Goal: Information Seeking & Learning: Check status

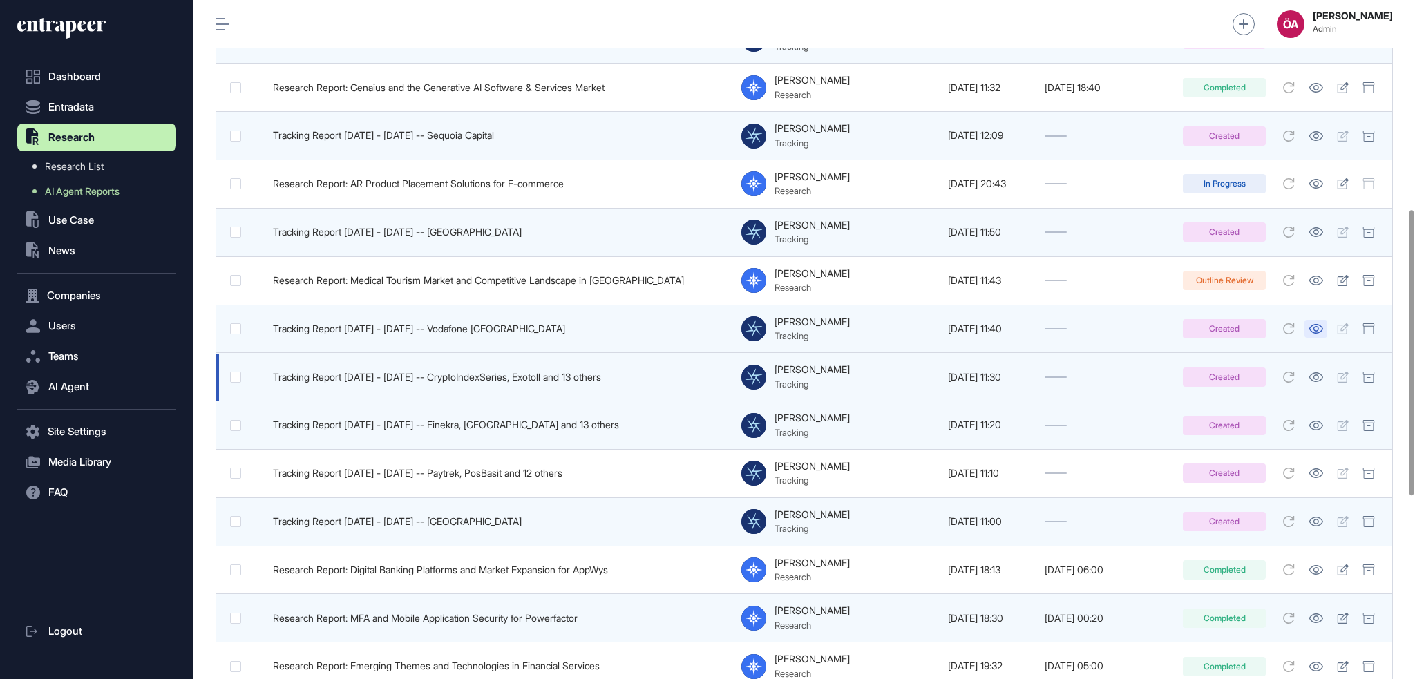
scroll to position [829, 0]
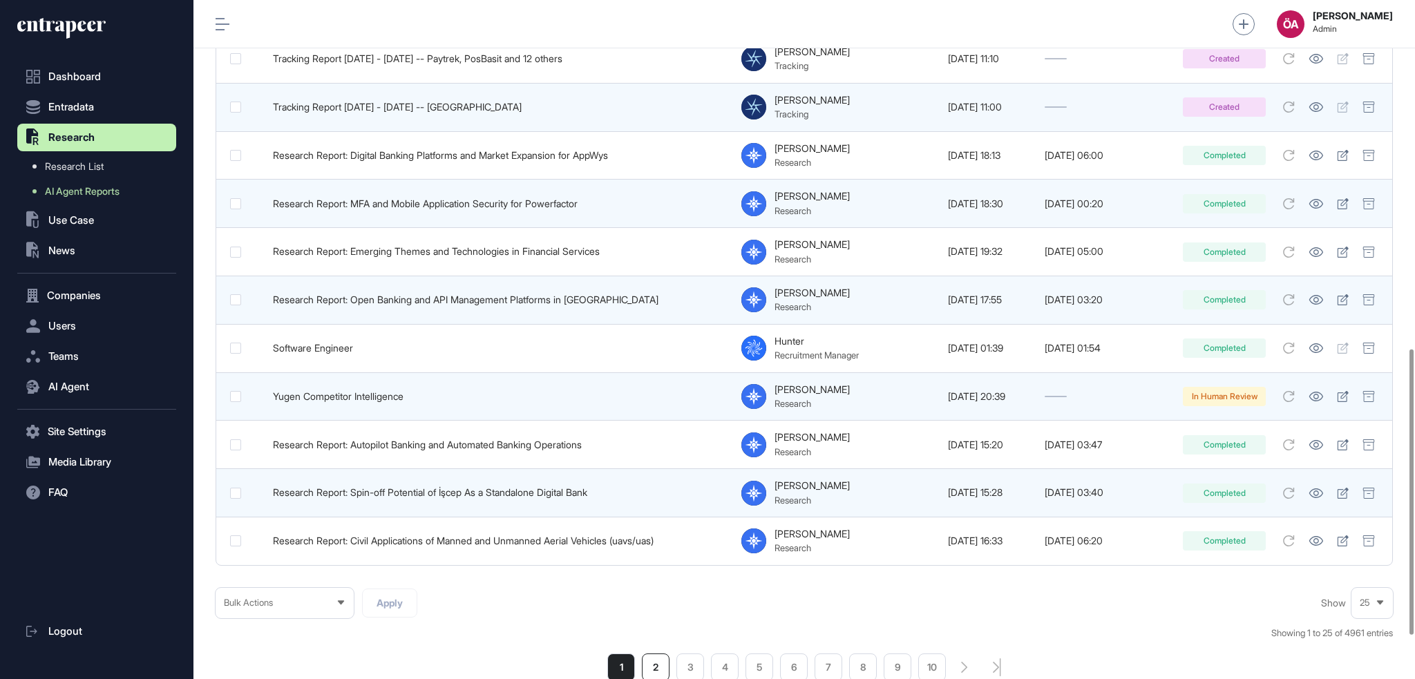
click at [654, 659] on li "2" at bounding box center [656, 668] width 28 height 28
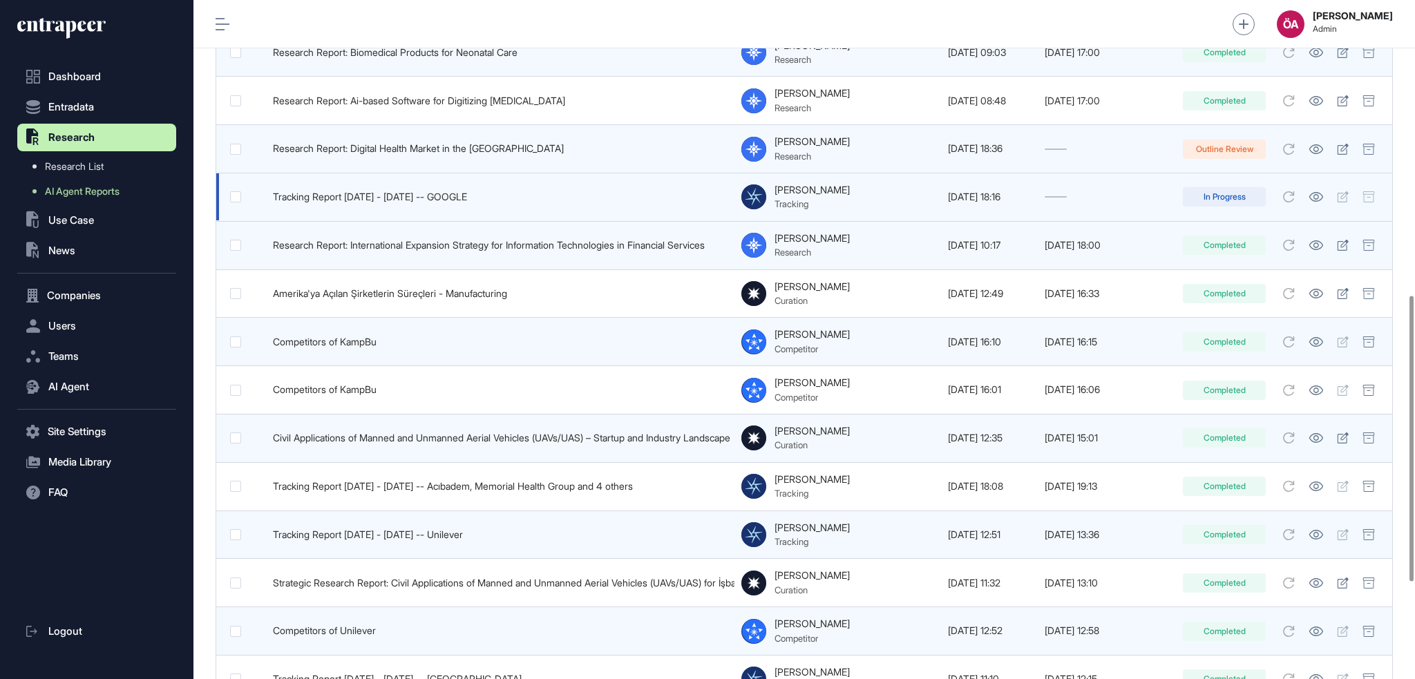
scroll to position [932, 0]
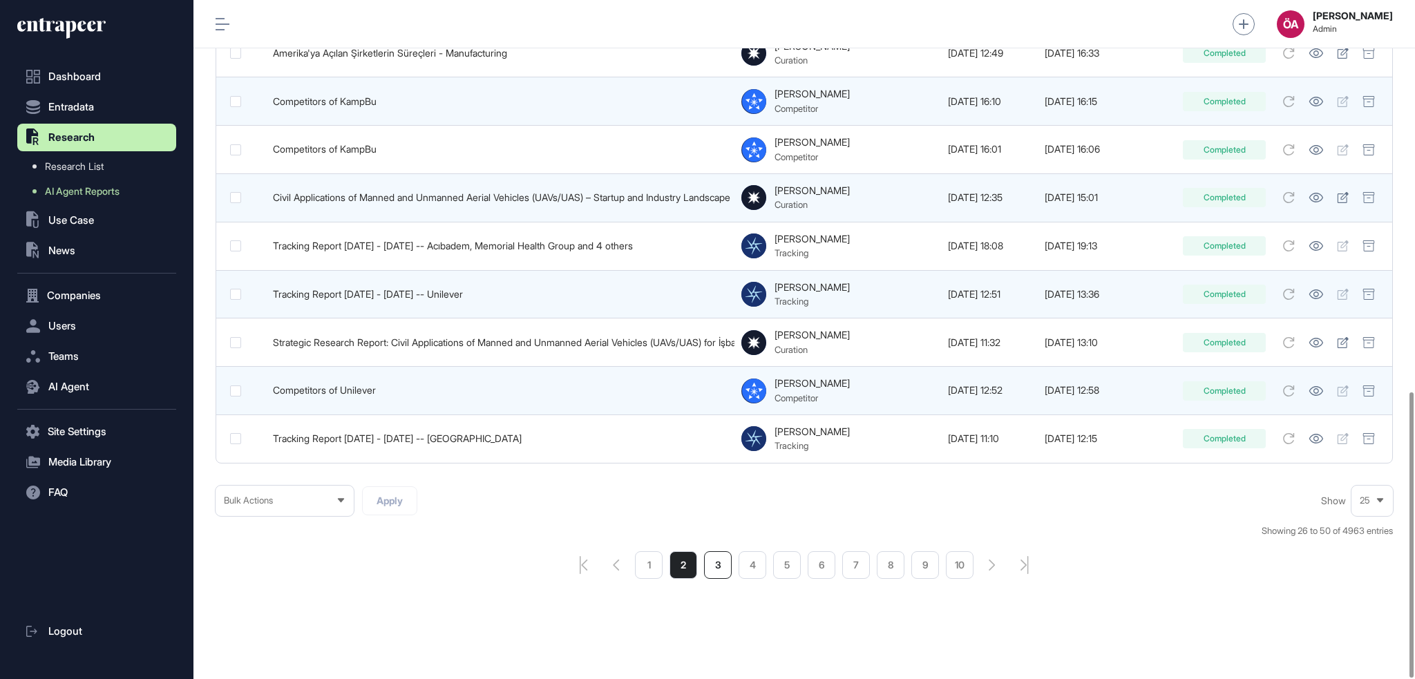
click at [715, 560] on li "3" at bounding box center [718, 566] width 28 height 28
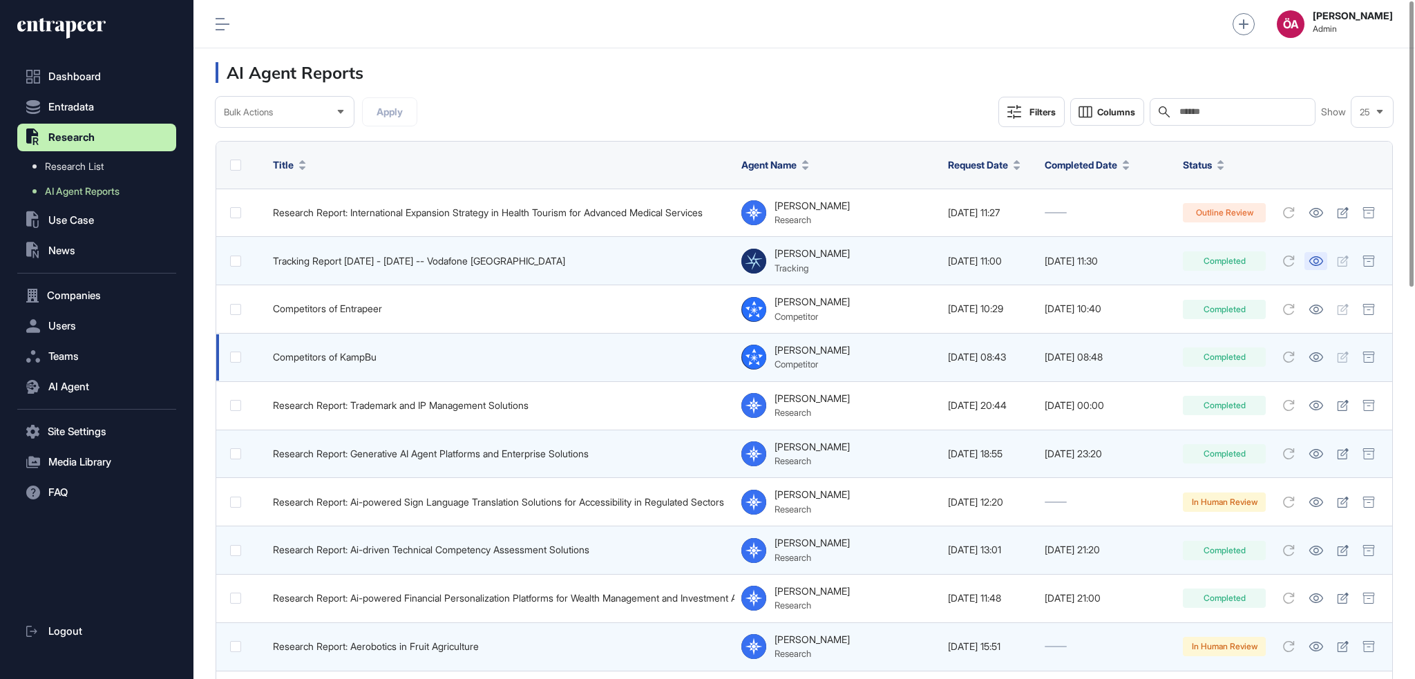
scroll to position [415, 0]
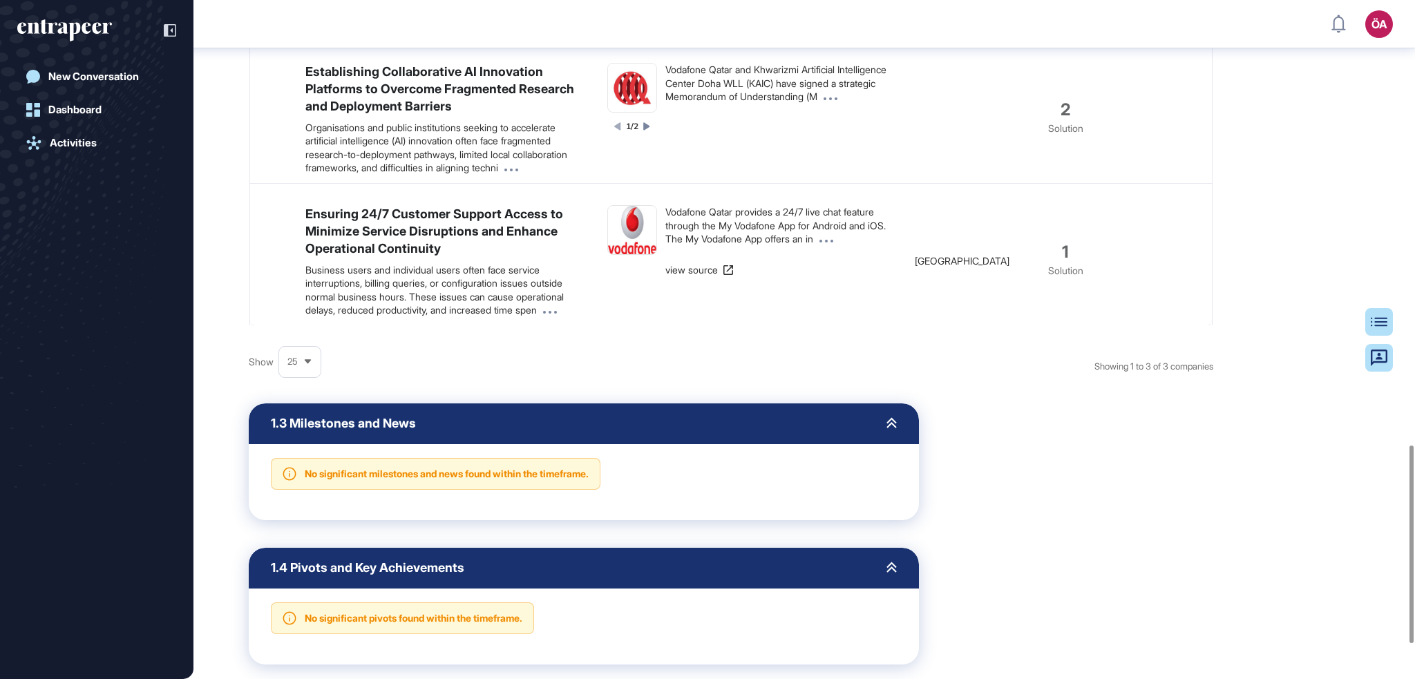
scroll to position [1646, 0]
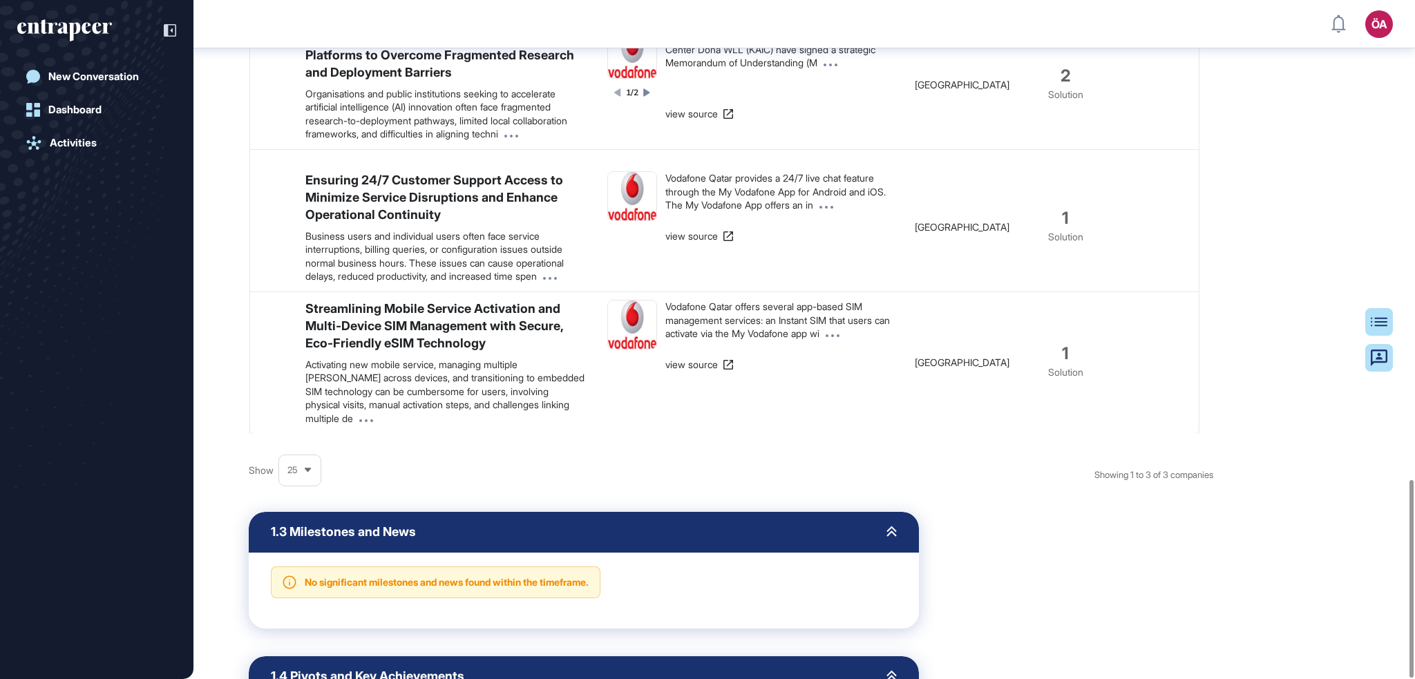
scroll to position [1646, 0]
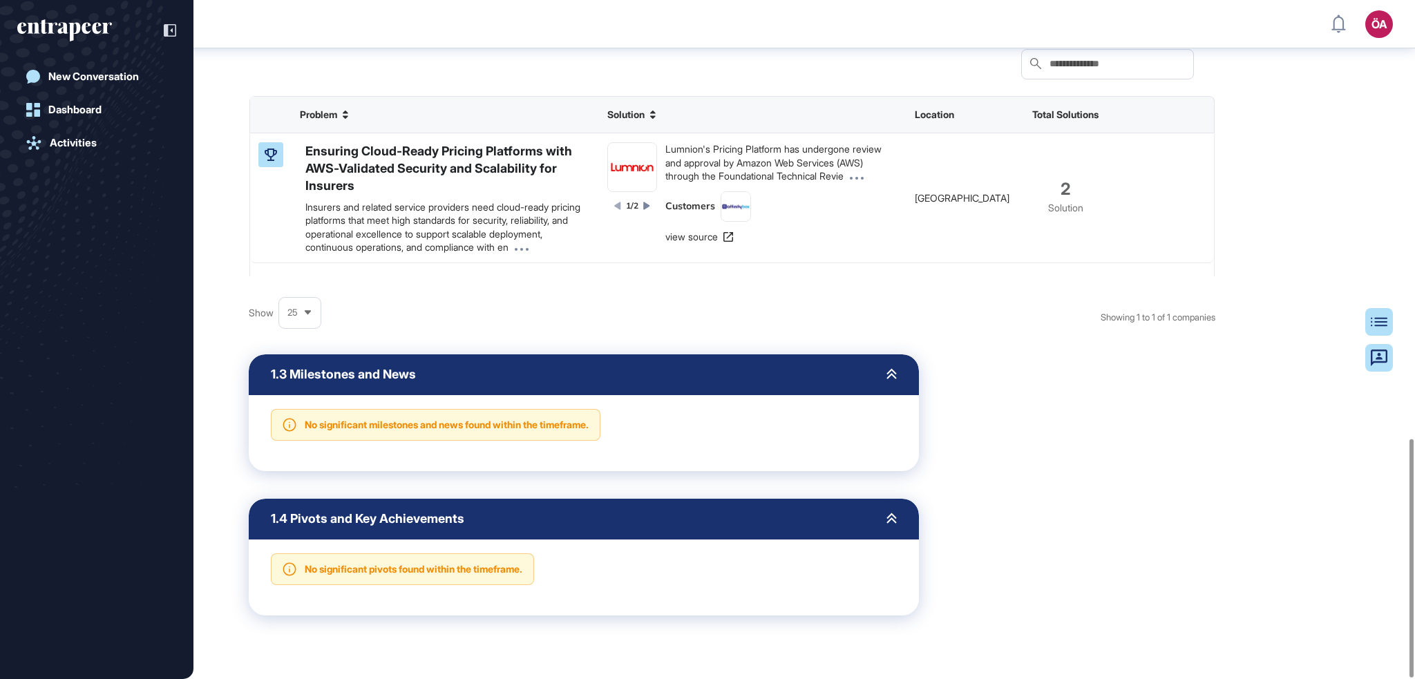
scroll to position [1250, 0]
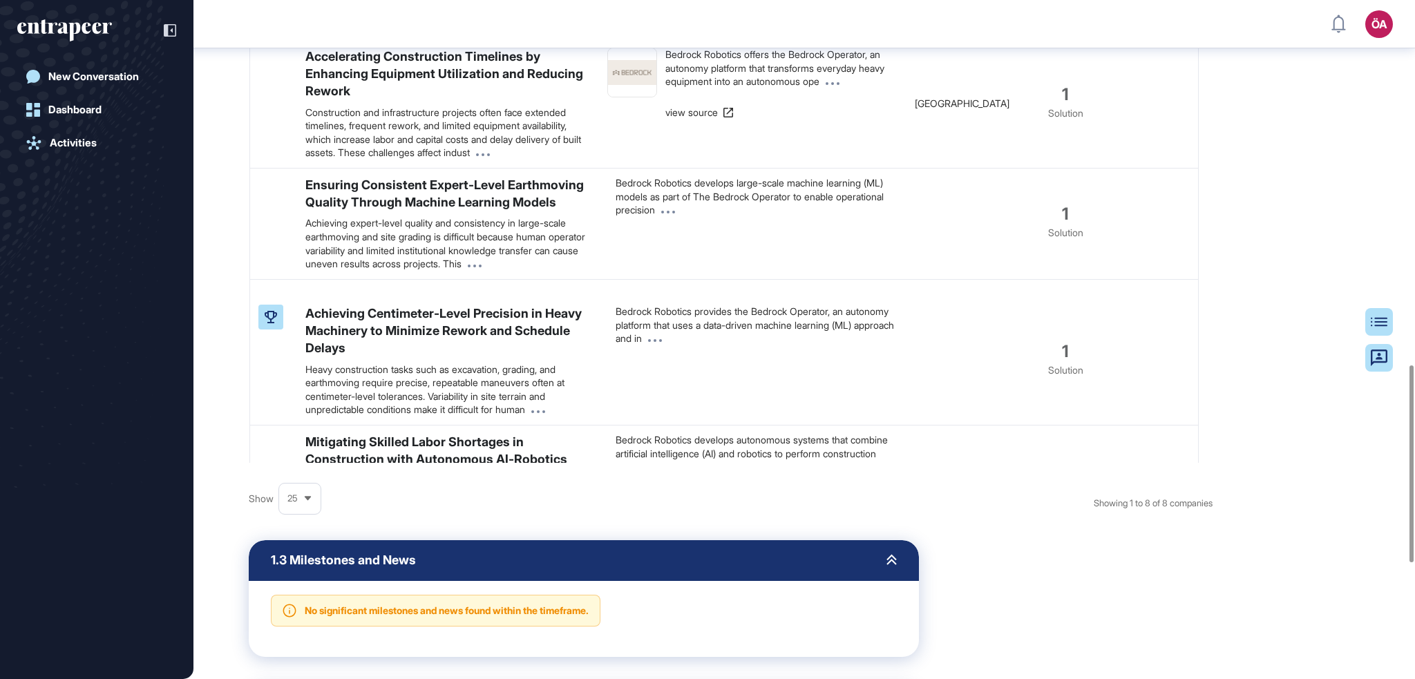
scroll to position [1653, 0]
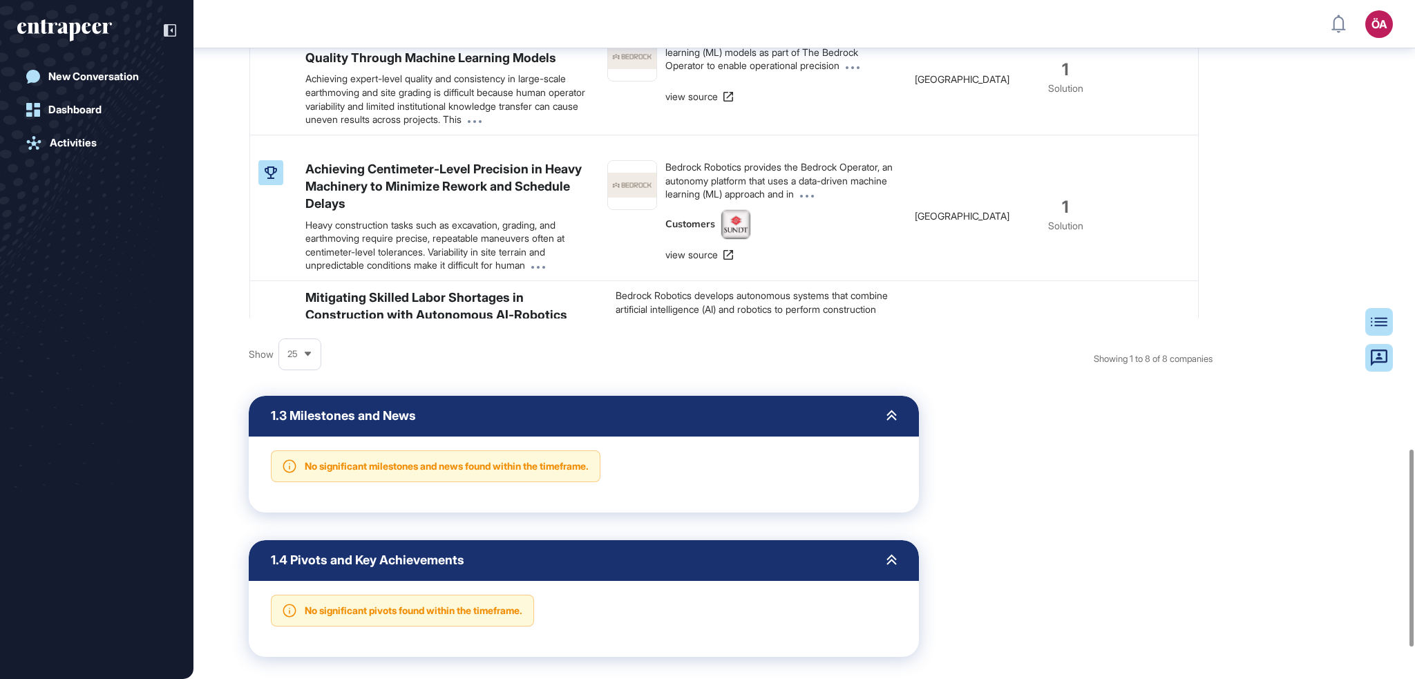
scroll to position [1653, 0]
